Goal: Browse casually

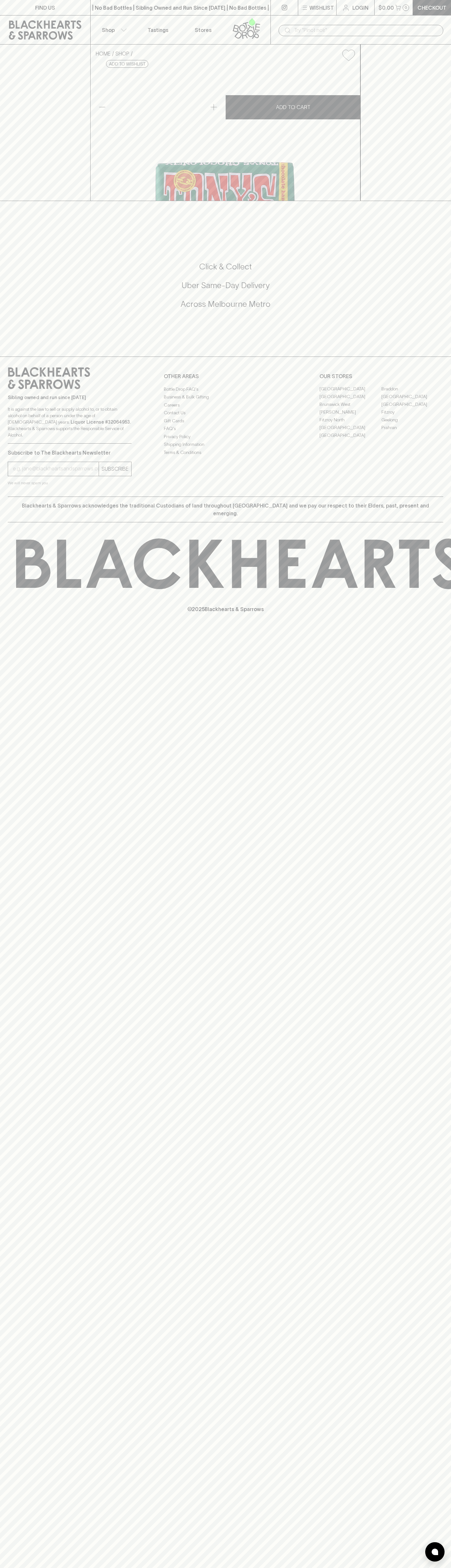
click at [96, 11] on div "| No Bad Bottles | Sibling Owned and Run Since [DATE] | No Bad Bottles | Siblin…" at bounding box center [180, 8] width 180 height 16
click at [446, 1003] on div "FIND US | No Bad Bottles | Sibling Owned and Run Since [DATE] | No Bad Bottles …" at bounding box center [226, 784] width 451 height 1568
click at [41, 1568] on html "FIND US | No Bad Bottles | Sibling Owned and Run Since [DATE] | No Bad Bottles …" at bounding box center [226, 784] width 451 height 1568
click at [7, 1317] on div "FIND US | No Bad Bottles | Sibling Owned and Run Since [DATE] | No Bad Bottles …" at bounding box center [226, 784] width 451 height 1568
